Goal: Information Seeking & Learning: Learn about a topic

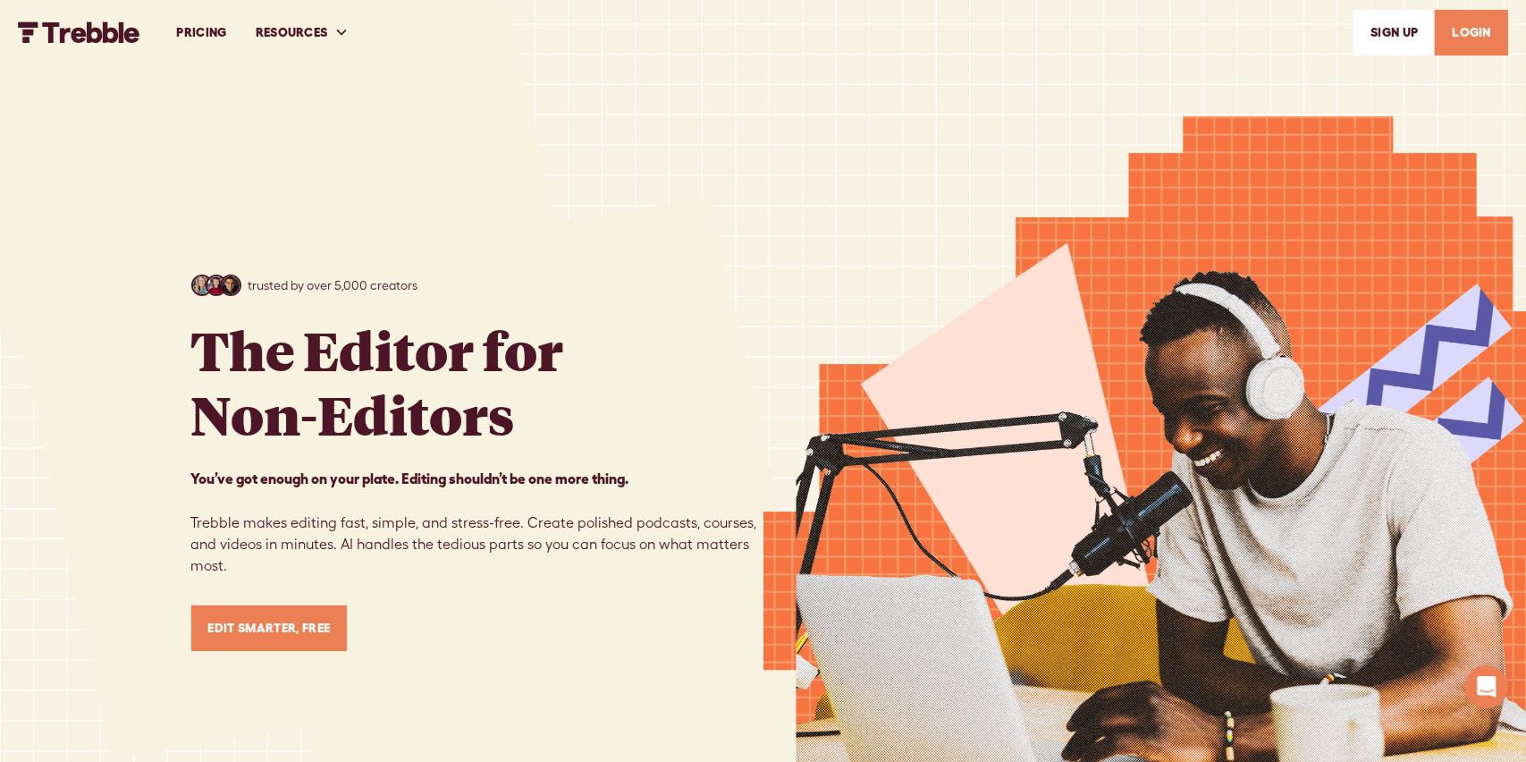
click at [211, 29] on link "PRICING" at bounding box center [201, 33] width 79 height 62
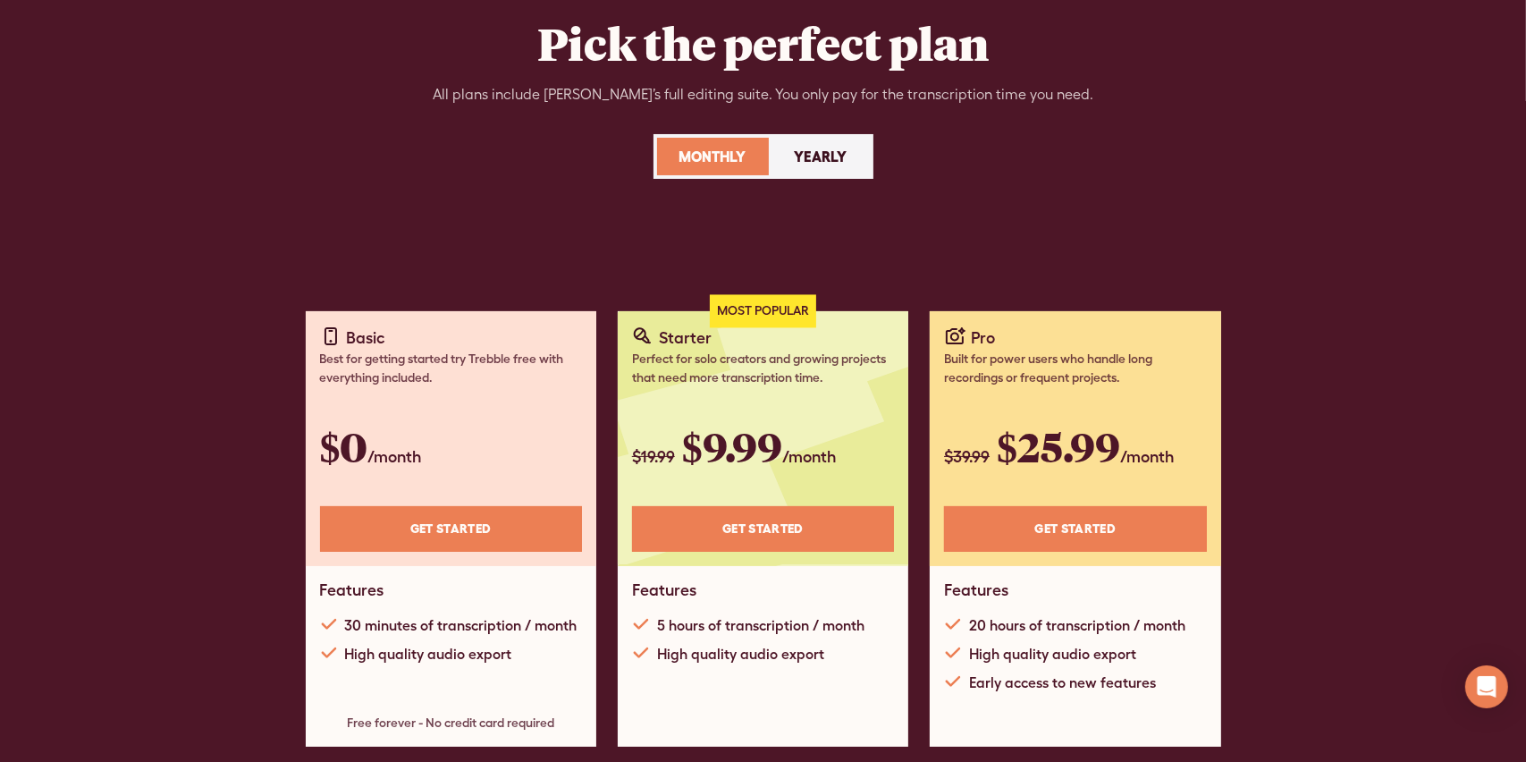
scroll to position [125, 0]
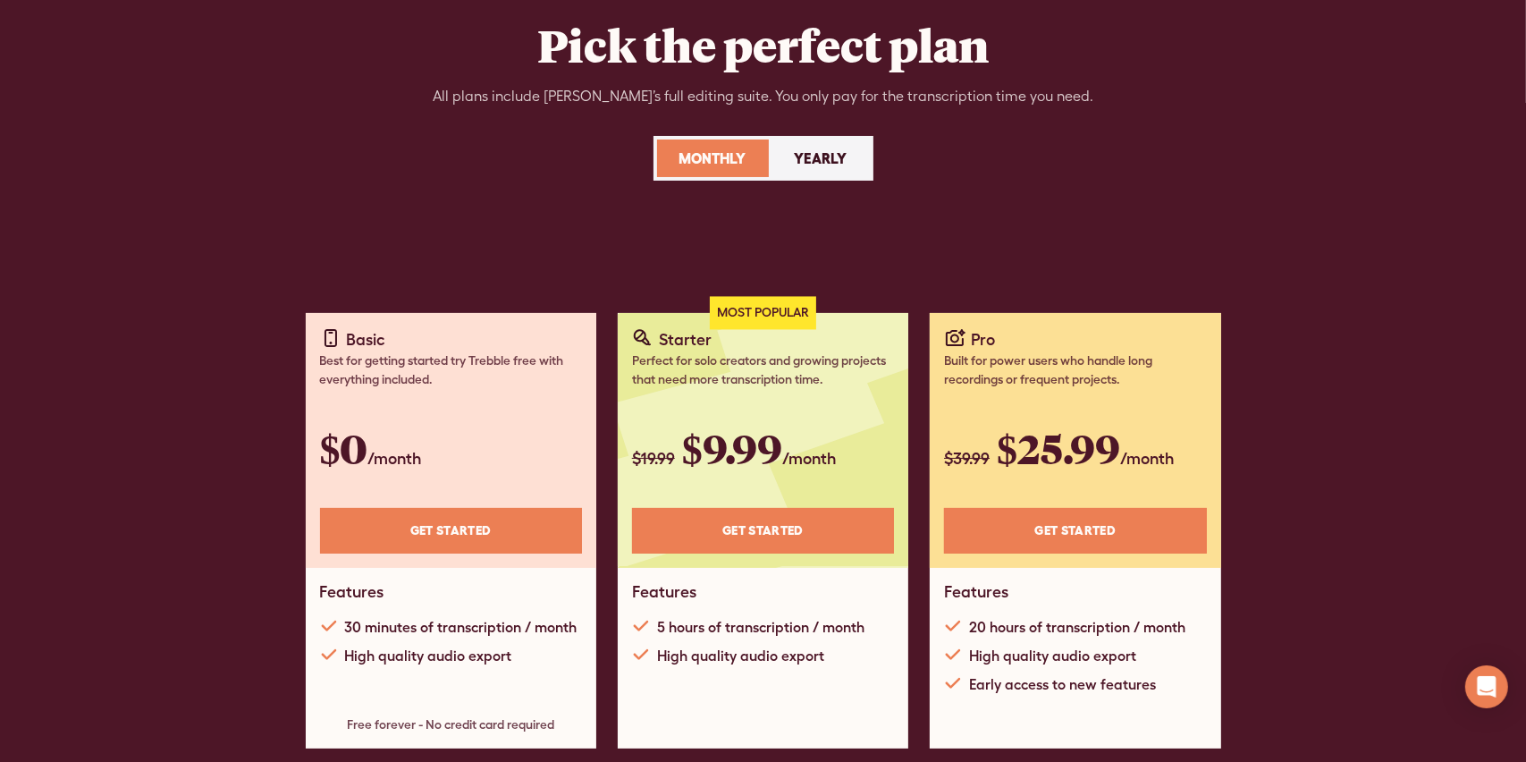
click at [817, 161] on div "Yearly" at bounding box center [821, 158] width 53 height 21
click at [724, 156] on div "Monthly" at bounding box center [712, 158] width 67 height 21
click at [825, 159] on div "Yearly" at bounding box center [821, 158] width 53 height 21
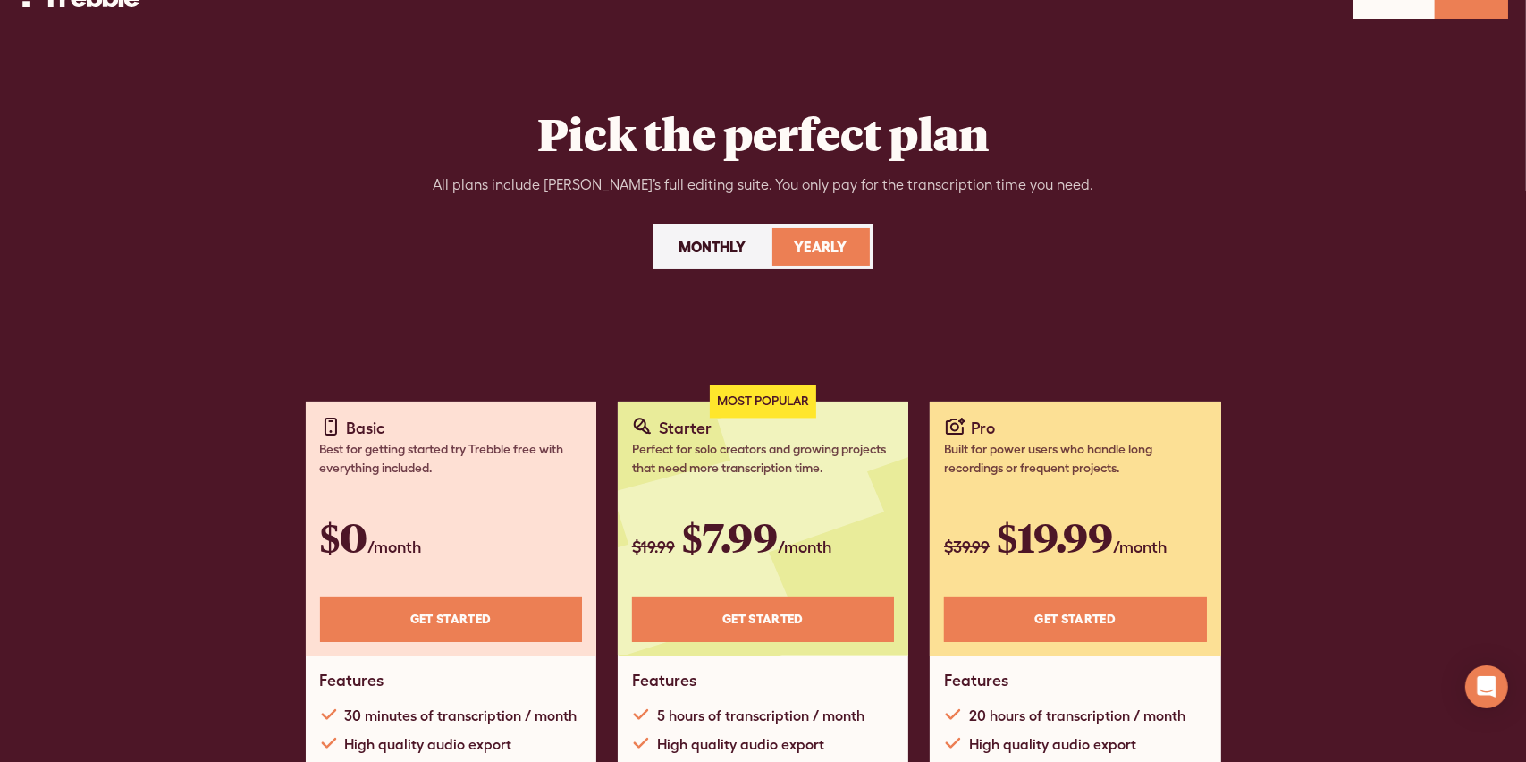
scroll to position [0, 0]
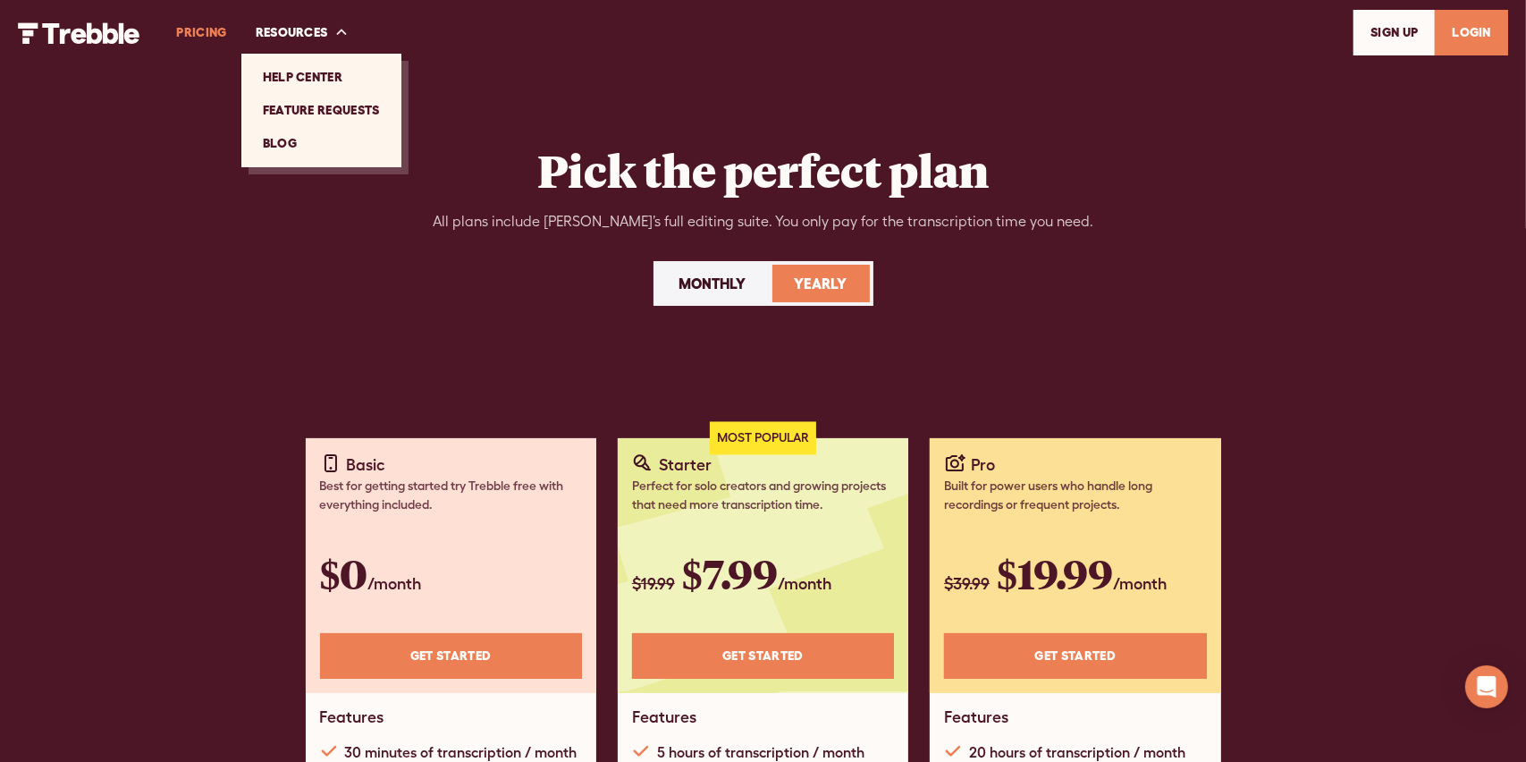
click at [318, 85] on link "Help Center" at bounding box center [322, 77] width 146 height 33
